Goal: Find contact information: Find contact information

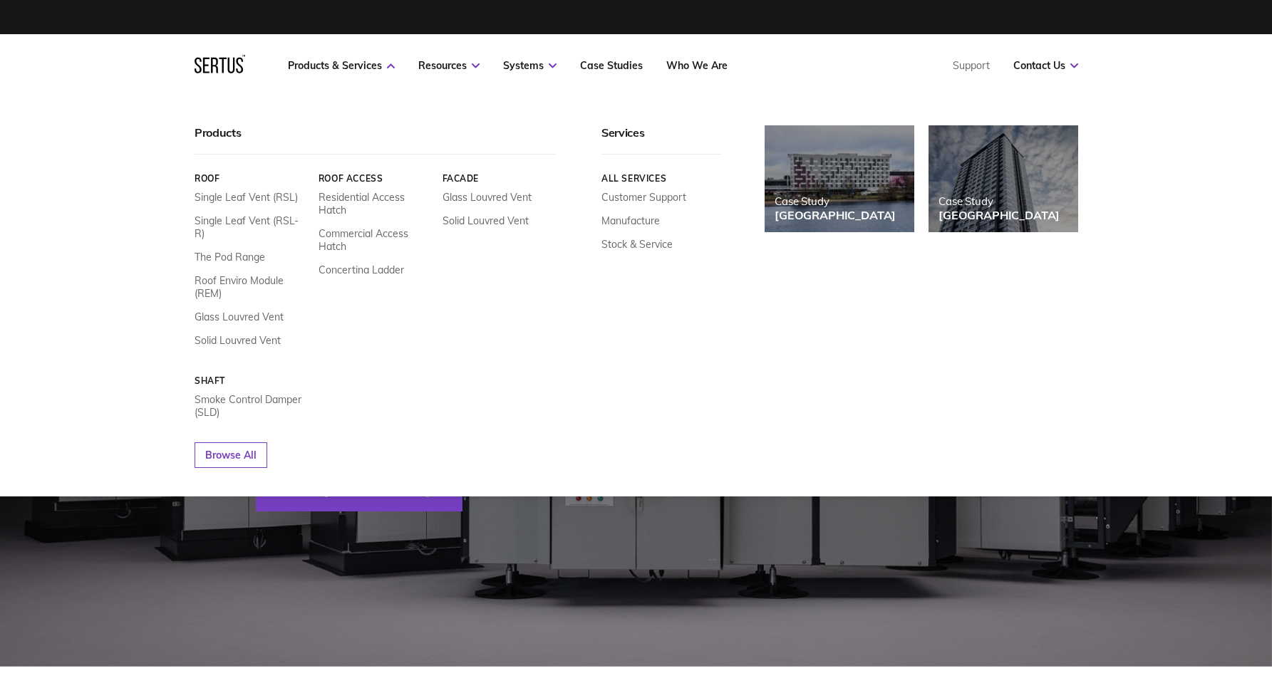
drag, startPoint x: 196, startPoint y: 66, endPoint x: 256, endPoint y: 68, distance: 60.6
click at [256, 68] on nav "Products & Services Resources Systems Case Studies Who We Are Support Contact U…" at bounding box center [636, 65] width 883 height 63
click at [254, 67] on nav "Products & Services Resources Systems Case Studies Who We Are Support Contact U…" at bounding box center [636, 65] width 883 height 63
drag, startPoint x: 229, startPoint y: 64, endPoint x: 155, endPoint y: 171, distance: 130.5
click at [155, 171] on div "Products Roof Single Leaf Vent (RSL) Single Leaf Vent (RSL-R) The Pod Range Roo…" at bounding box center [636, 297] width 1272 height 400
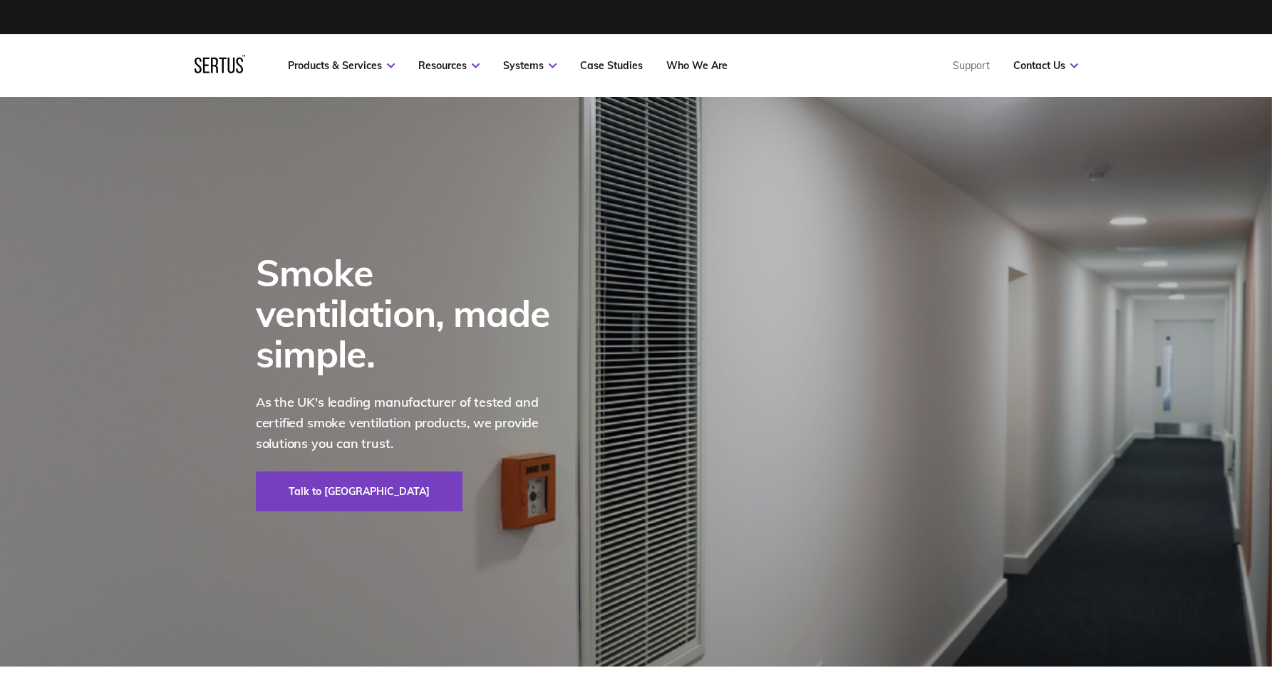
drag, startPoint x: 217, startPoint y: 71, endPoint x: 423, endPoint y: 504, distance: 479.3
click at [423, 504] on div "Smoke ventilation, made simple. As the UK's leading manufacturer of tested and …" at bounding box center [405, 382] width 372 height 570
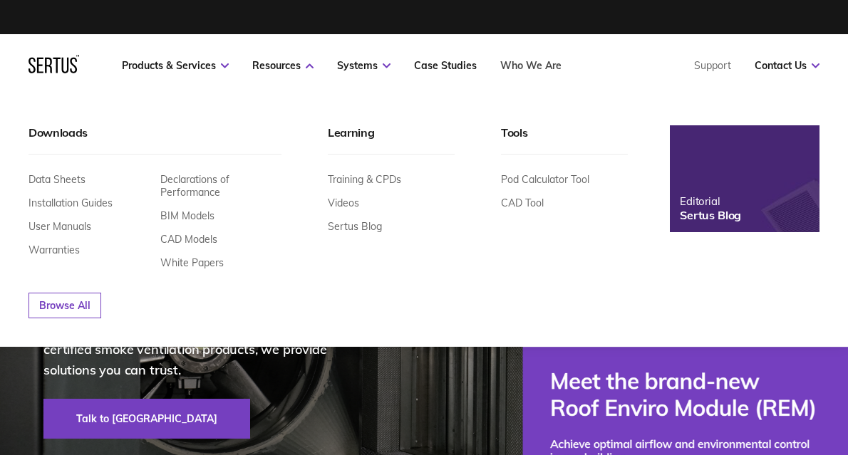
click at [522, 67] on link "Who We Are" at bounding box center [530, 65] width 61 height 13
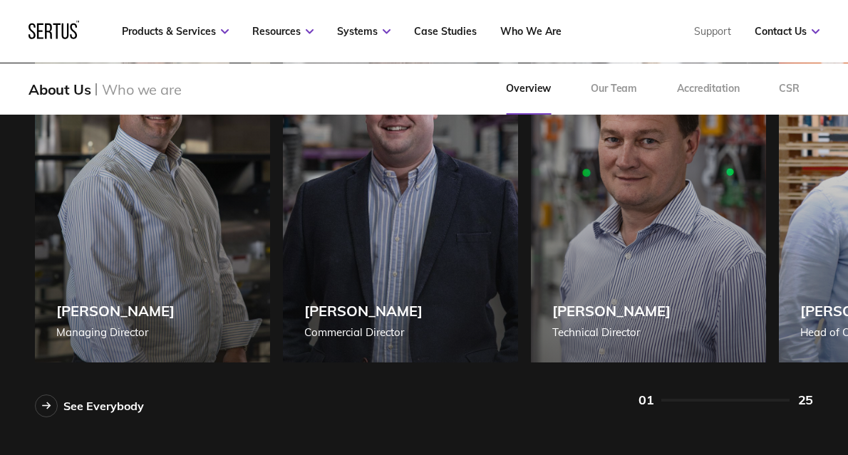
scroll to position [1235, 0]
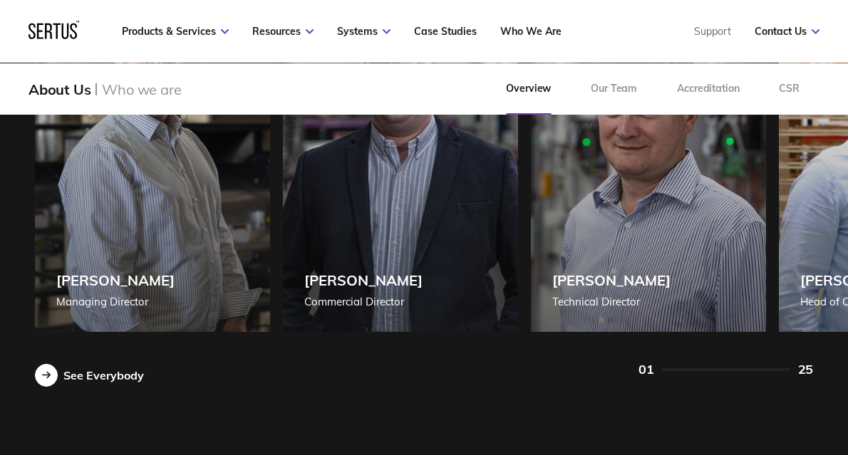
click at [47, 373] on icon at bounding box center [46, 375] width 9 height 8
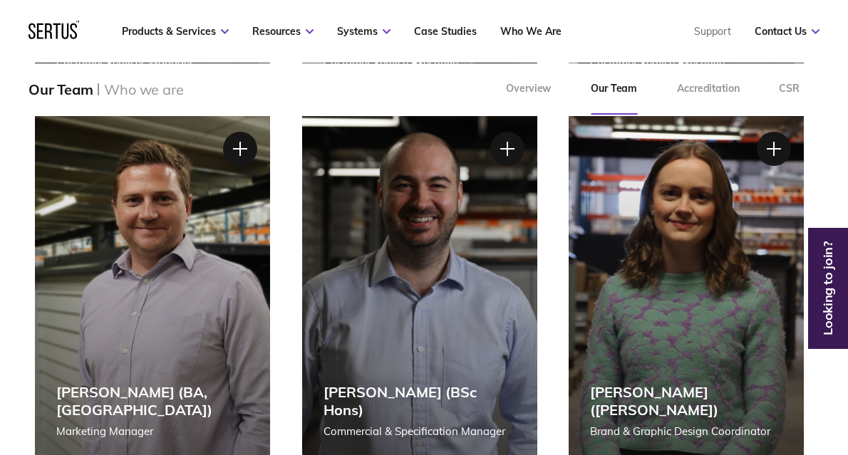
scroll to position [1757, 0]
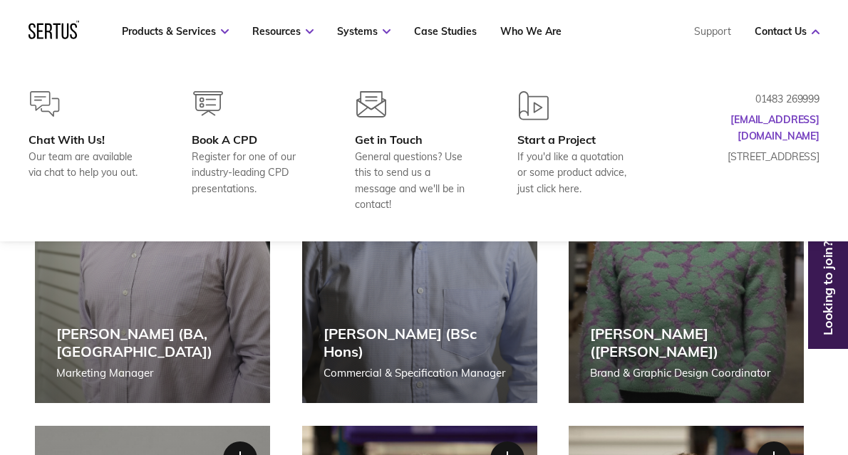
drag, startPoint x: 819, startPoint y: 155, endPoint x: 760, endPoint y: 153, distance: 59.2
click at [760, 153] on div "Chat With Us! Our team are available via chat to help you out. Book A CPD Regis…" at bounding box center [424, 152] width 848 height 122
click at [754, 149] on p "[STREET_ADDRESS]" at bounding box center [748, 157] width 142 height 16
click at [758, 149] on p "[STREET_ADDRESS]" at bounding box center [748, 157] width 142 height 16
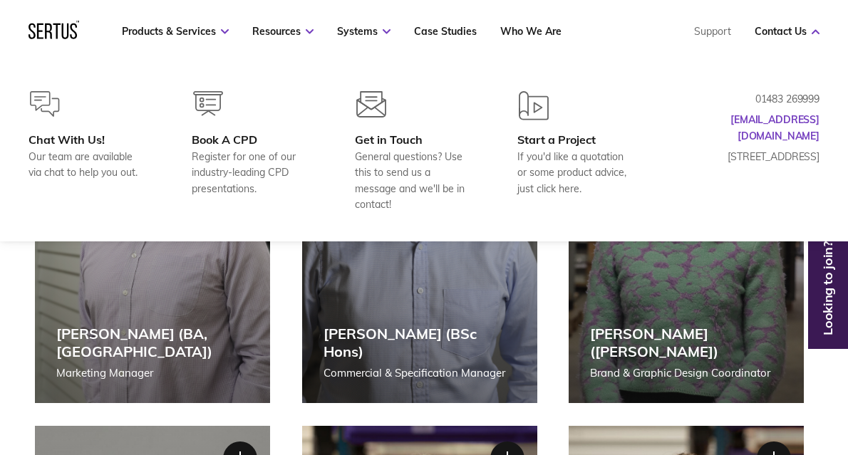
click at [758, 149] on p "[STREET_ADDRESS]" at bounding box center [748, 157] width 142 height 16
click at [785, 98] on p "01483 269999" at bounding box center [748, 99] width 142 height 16
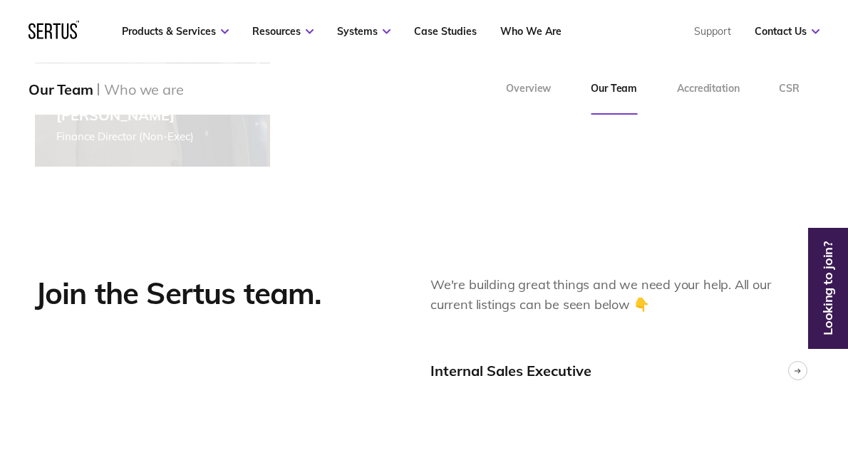
scroll to position [4257, 0]
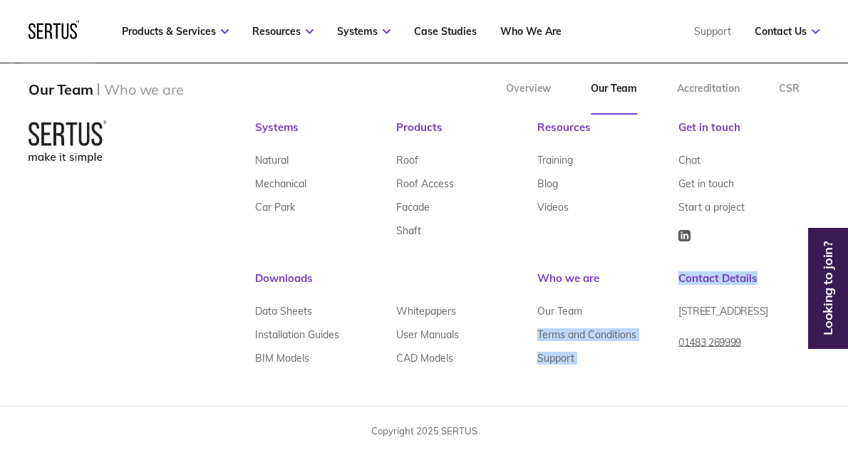
click at [678, 311] on div "Systems Natural Mechanical Car Park Products Roof Roof Access Facade Shaft Reso…" at bounding box center [537, 259] width 564 height 279
click at [730, 318] on span "[STREET_ADDRESS]" at bounding box center [723, 311] width 90 height 13
drag, startPoint x: 799, startPoint y: 323, endPoint x: 678, endPoint y: 313, distance: 121.5
click at [678, 313] on span "[STREET_ADDRESS]" at bounding box center [723, 311] width 90 height 13
copy span "[STREET_ADDRESS]"
